Goal: Task Accomplishment & Management: Manage account settings

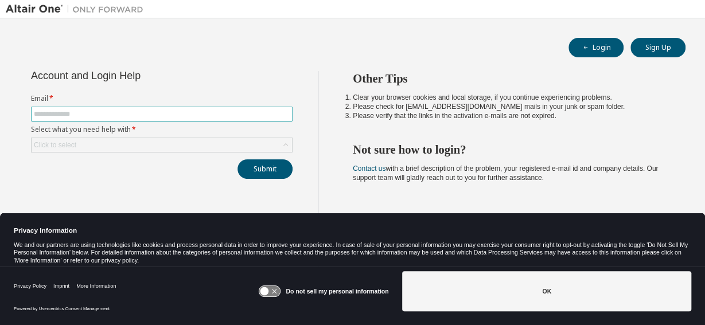
click at [123, 114] on input "text" at bounding box center [162, 114] width 256 height 9
type input "**********"
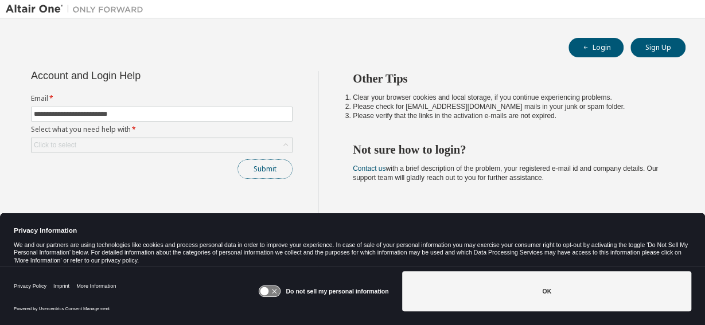
click at [269, 162] on button "Submit" at bounding box center [265, 170] width 55 height 20
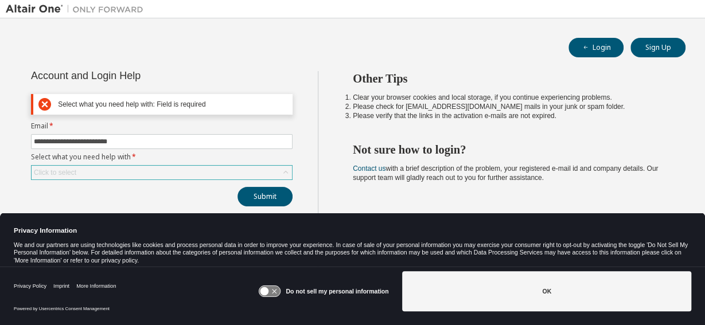
click at [240, 176] on div "Click to select" at bounding box center [162, 173] width 261 height 14
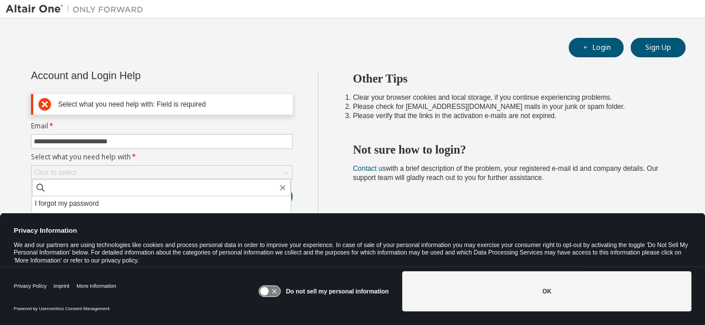
click at [271, 289] on icon at bounding box center [269, 291] width 21 height 11
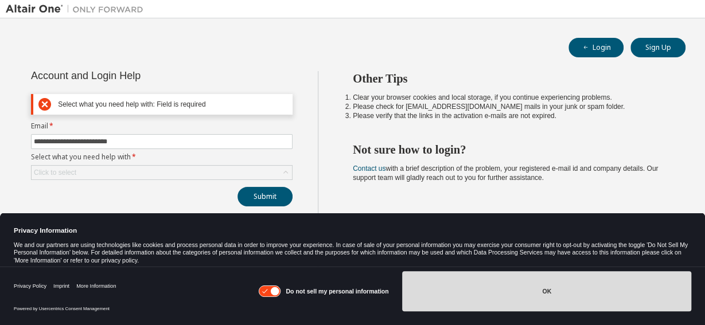
click at [460, 298] on button "OK" at bounding box center [546, 291] width 289 height 40
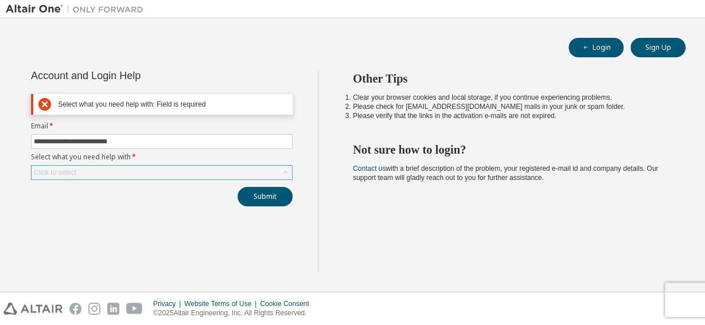
click at [129, 170] on div "Click to select" at bounding box center [162, 173] width 261 height 14
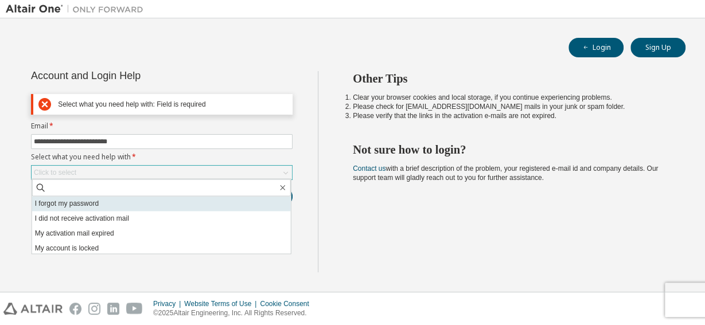
click at [94, 207] on li "I forgot my password" at bounding box center [161, 203] width 259 height 15
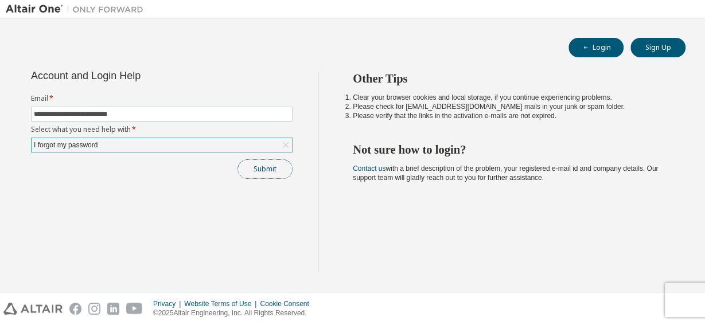
click at [264, 168] on button "Submit" at bounding box center [265, 170] width 55 height 20
